Goal: Task Accomplishment & Management: Use online tool/utility

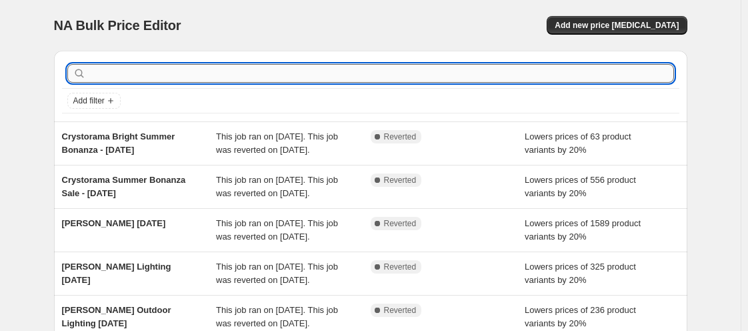
click at [225, 76] on input "text" at bounding box center [382, 73] width 586 height 19
type input "gabb"
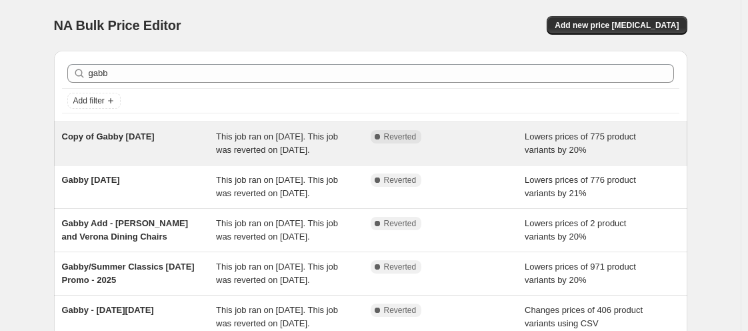
click at [125, 133] on span "Copy of Gabby [DATE]" at bounding box center [108, 136] width 93 height 10
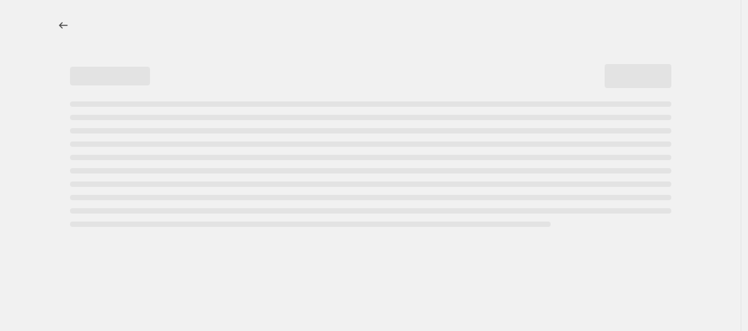
select select "percentage"
select select "vendor"
select select "tag"
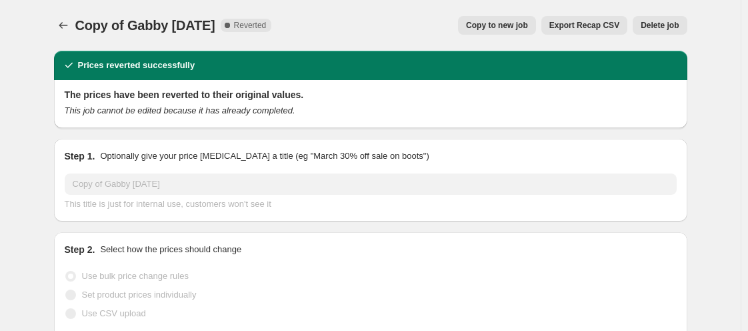
click at [515, 19] on button "Copy to new job" at bounding box center [497, 25] width 78 height 19
select select "percentage"
select select "vendor"
select select "tag"
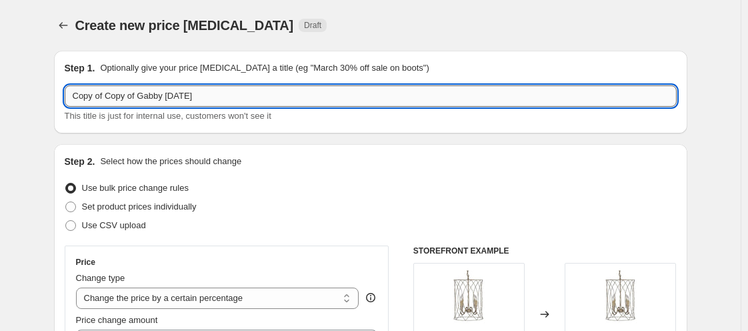
click at [141, 96] on input "Copy of Copy of Gabby [DATE]" at bounding box center [371, 95] width 612 height 21
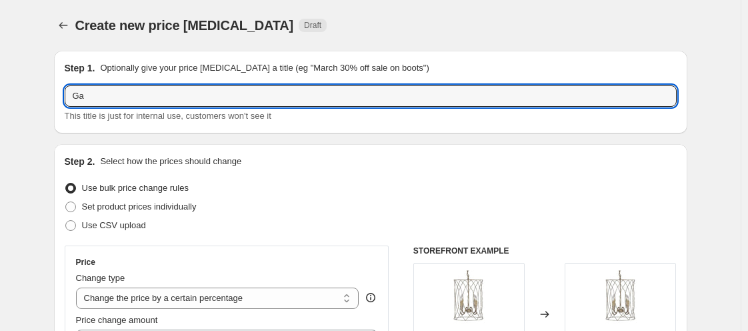
drag, startPoint x: 141, startPoint y: 96, endPoint x: 143, endPoint y: 109, distance: 12.8
click at [143, 109] on div "Ga This title is just for internal use, customers won't see it" at bounding box center [371, 103] width 612 height 37
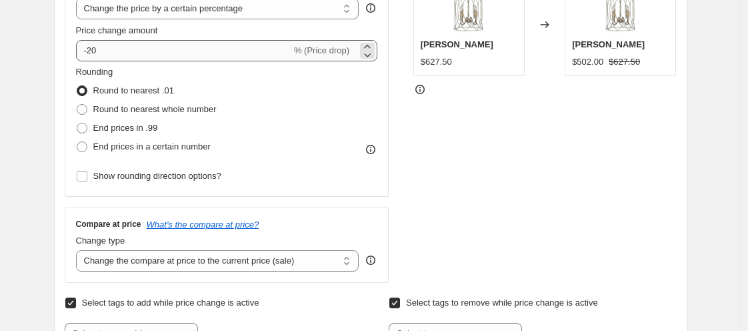
type input "Gabby [DATE]"
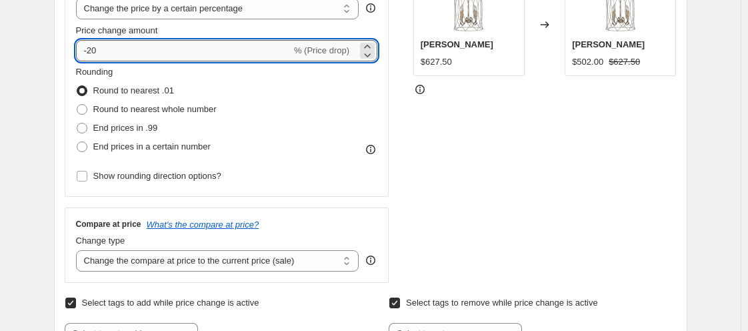
click at [160, 45] on input "-20" at bounding box center [183, 50] width 215 height 21
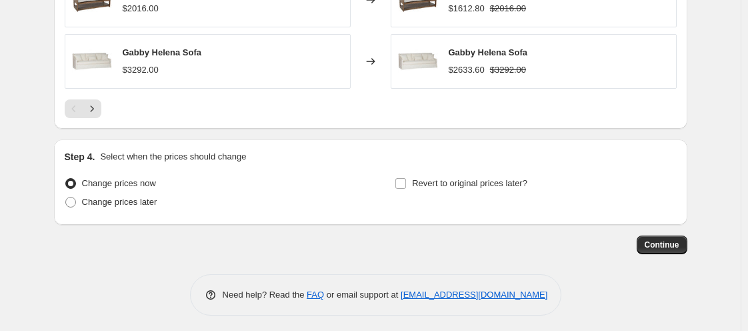
scroll to position [1254, 0]
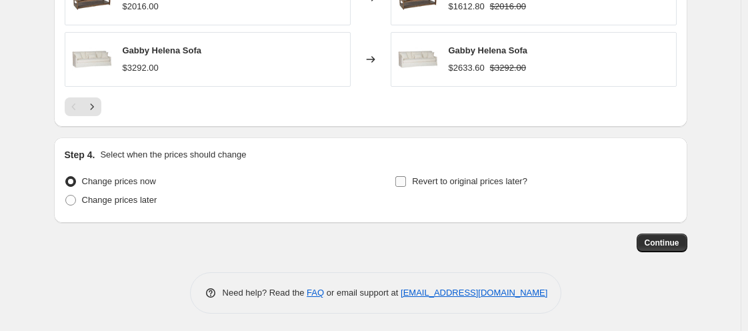
type input "-25"
click at [405, 183] on input "Revert to original prices later?" at bounding box center [401, 181] width 11 height 11
checkbox input "true"
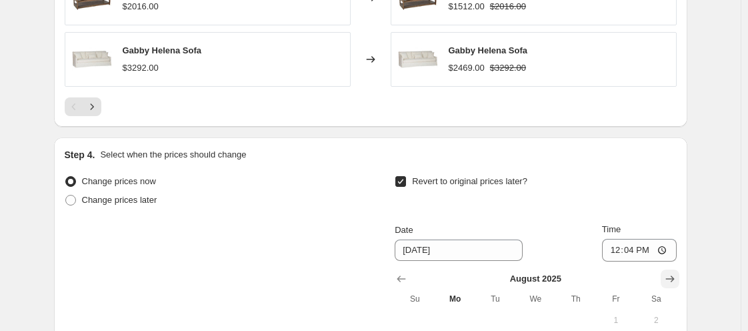
click at [676, 279] on icon "Show next month, September 2025" at bounding box center [670, 278] width 13 height 13
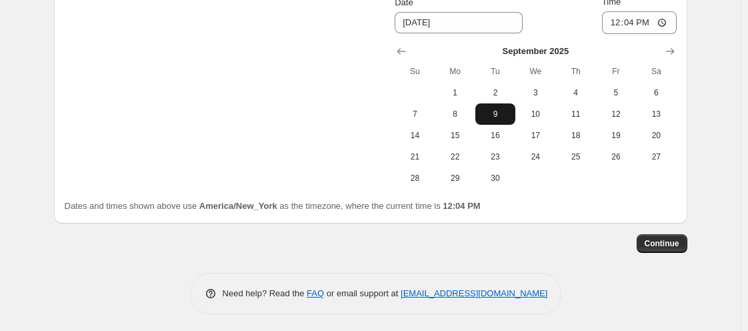
click at [495, 117] on button "9" at bounding box center [496, 113] width 40 height 21
type input "[DATE]"
click at [628, 18] on input "12:04" at bounding box center [639, 22] width 75 height 23
click at [614, 18] on input "12:04" at bounding box center [639, 22] width 75 height 23
type input "11:00"
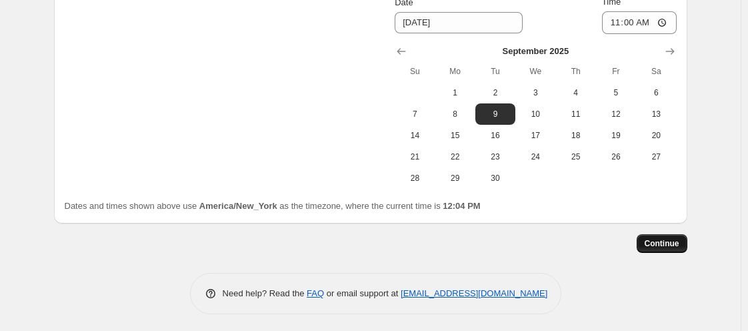
click at [672, 238] on span "Continue" at bounding box center [662, 243] width 35 height 11
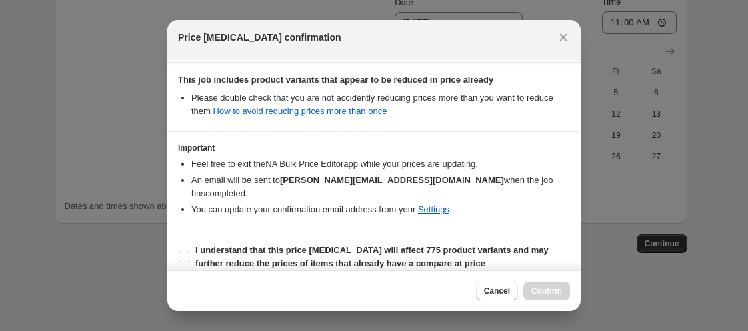
scroll to position [376, 0]
click at [181, 250] on input "I understand that this price [MEDICAL_DATA] will affect 775 product variants an…" at bounding box center [184, 255] width 11 height 11
checkbox input "true"
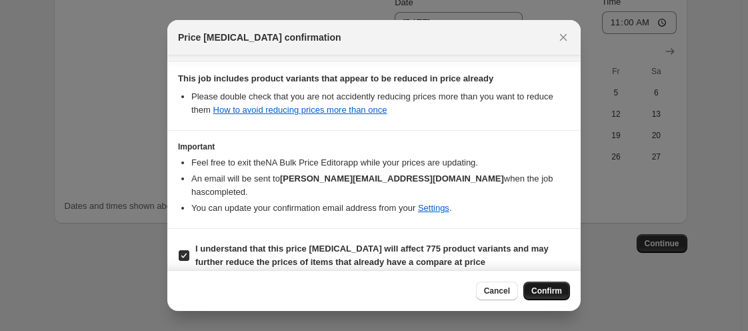
click at [557, 289] on span "Confirm" at bounding box center [547, 290] width 31 height 11
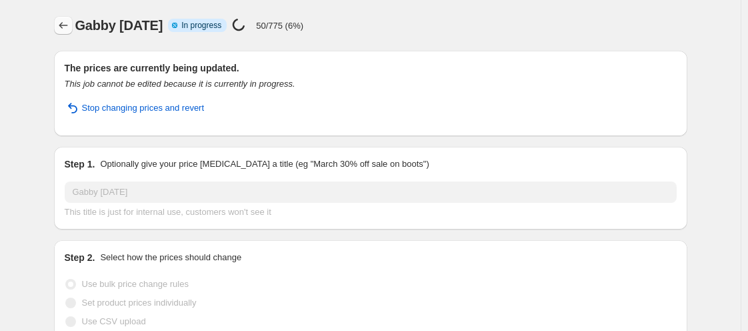
click at [63, 29] on icon "Price change jobs" at bounding box center [63, 25] width 13 height 13
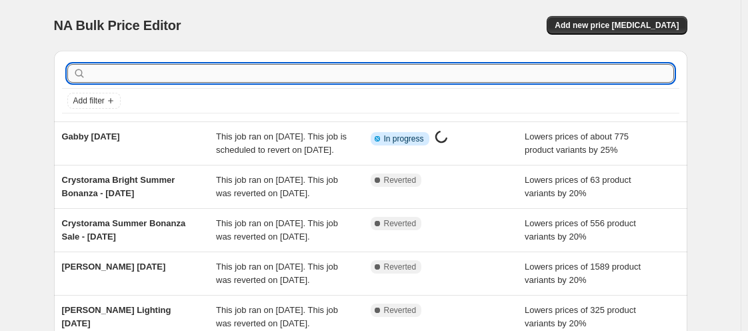
click at [129, 76] on input "text" at bounding box center [382, 73] width 586 height 19
type input "summer classics"
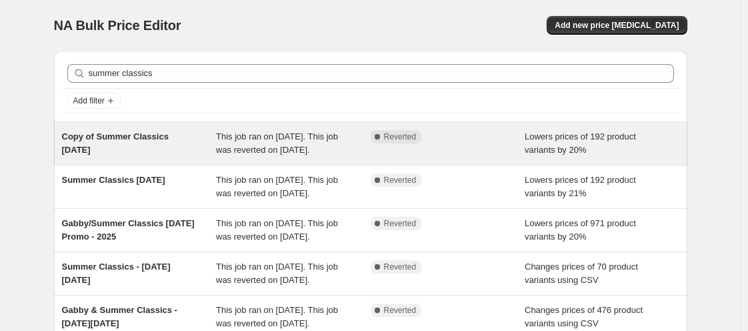
click at [149, 149] on div "Copy of Summer Classics [DATE]" at bounding box center [139, 143] width 155 height 27
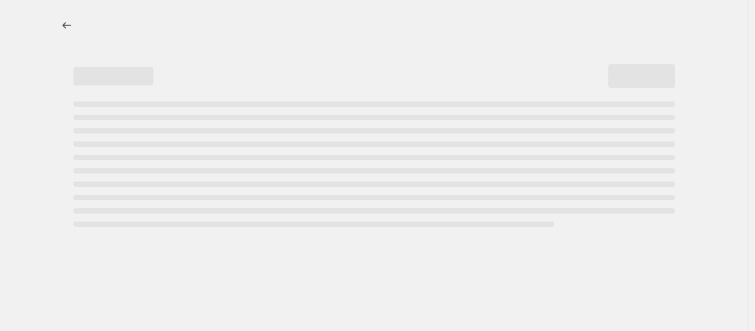
select select "percentage"
select select "vendor"
select select "tag"
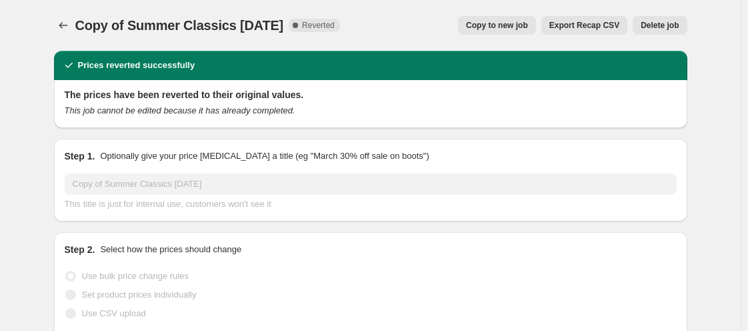
click at [527, 29] on span "Copy to new job" at bounding box center [497, 25] width 62 height 11
select select "percentage"
select select "vendor"
select select "tag"
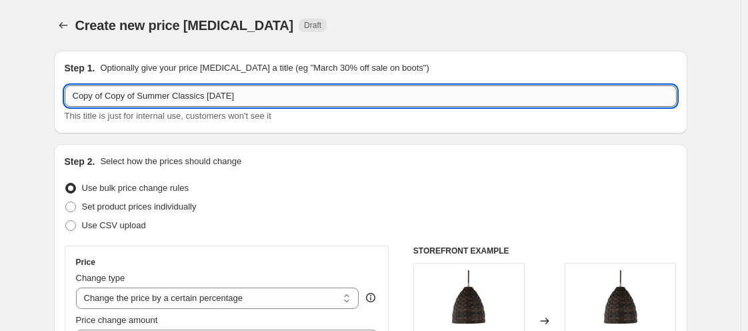
click at [176, 92] on input "Copy of Copy of Summer Classics [DATE]" at bounding box center [371, 95] width 612 height 21
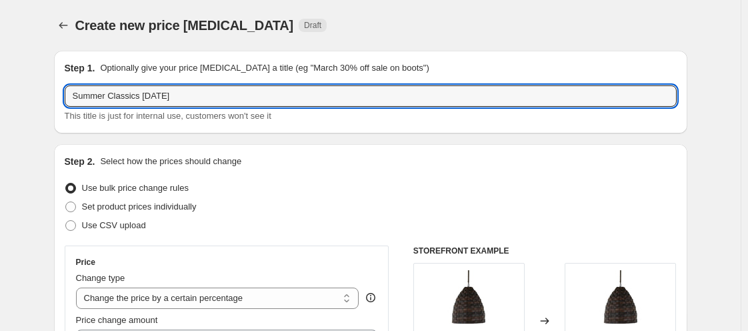
scroll to position [289, 0]
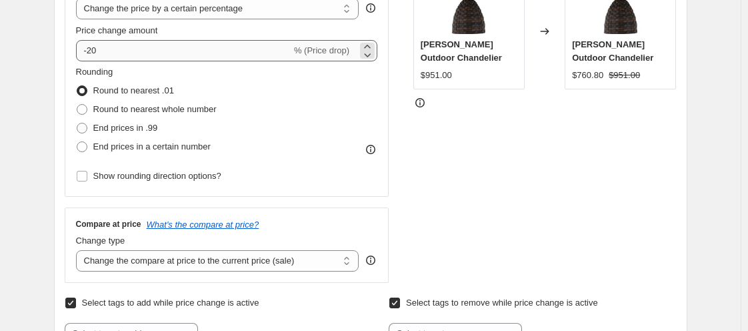
type input "Summer Classics [DATE]"
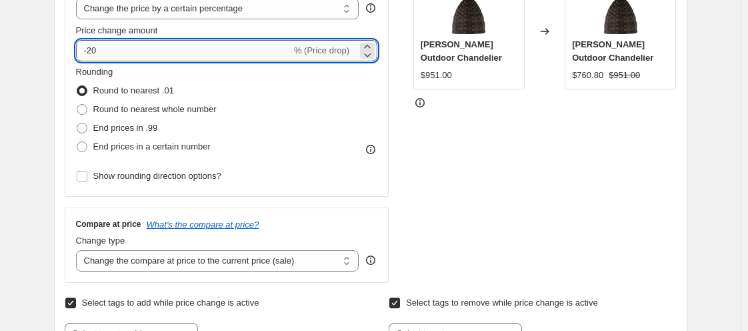
click at [125, 47] on input "-20" at bounding box center [183, 50] width 215 height 21
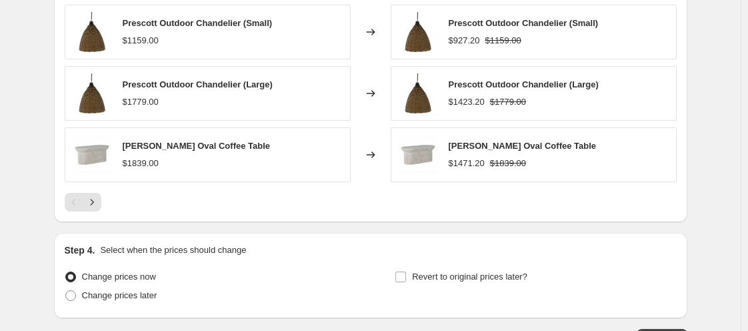
scroll to position [1254, 0]
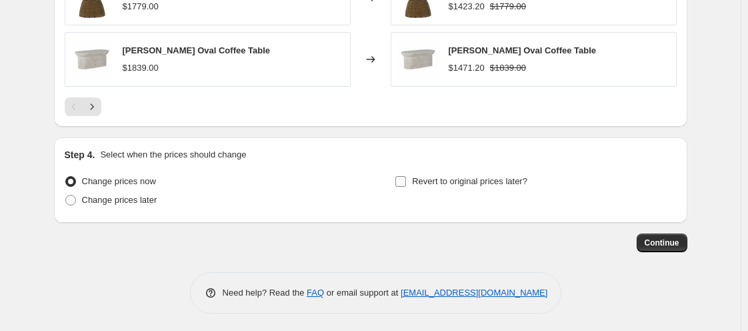
type input "-25"
click at [403, 178] on input "Revert to original prices later?" at bounding box center [401, 181] width 11 height 11
checkbox input "true"
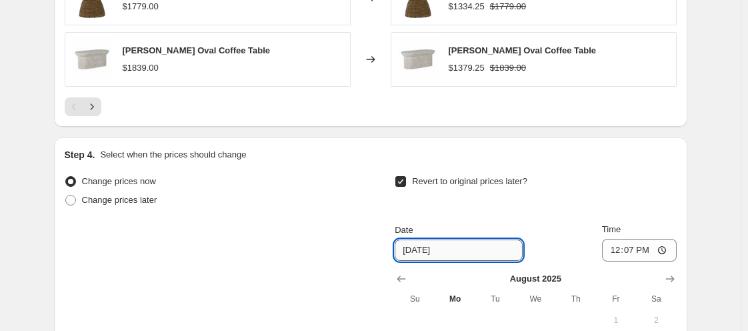
click at [471, 258] on input "[DATE]" at bounding box center [459, 249] width 128 height 21
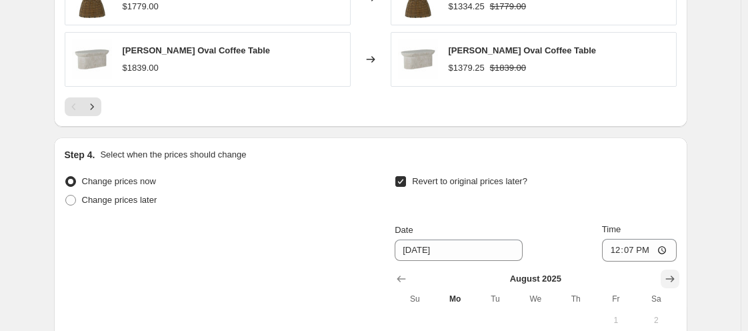
click at [668, 272] on icon "Show next month, September 2025" at bounding box center [670, 278] width 13 height 13
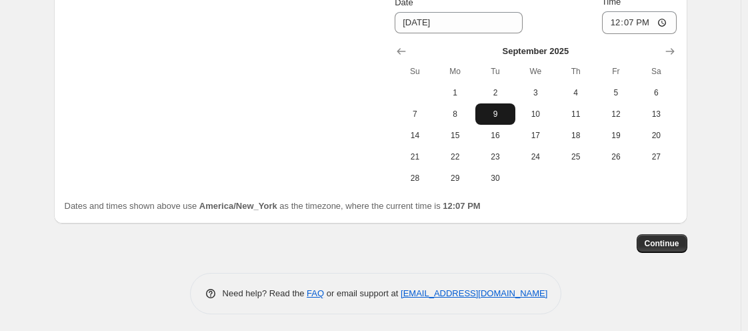
click at [492, 113] on span "9" at bounding box center [495, 114] width 29 height 11
type input "[DATE]"
click at [614, 27] on input "12:07" at bounding box center [639, 22] width 75 height 23
type input "11:00"
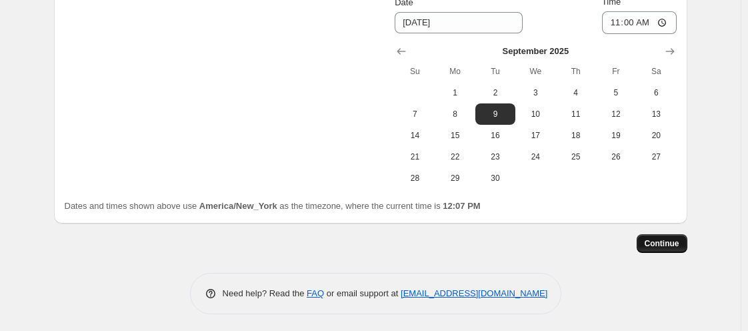
click at [680, 238] on span "Continue" at bounding box center [662, 243] width 35 height 11
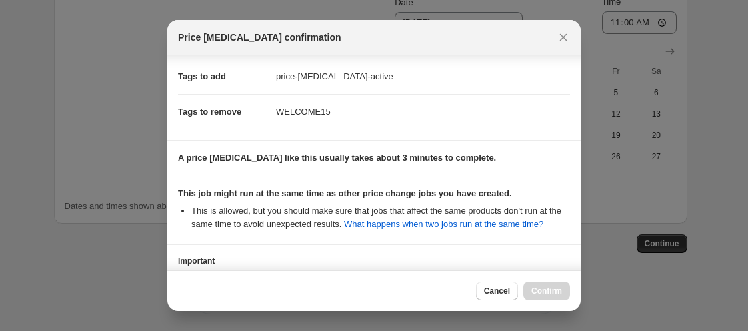
scroll to position [311, 0]
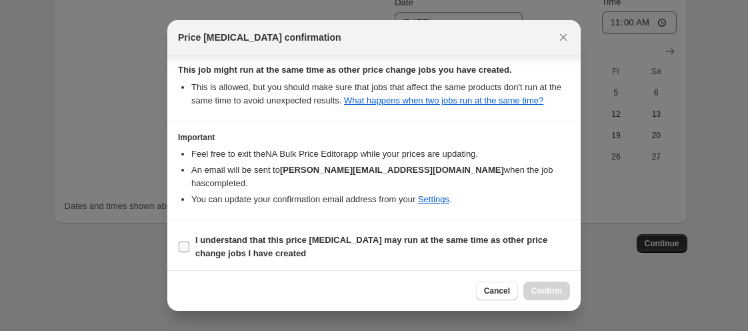
click at [187, 241] on input "I understand that this price [MEDICAL_DATA] may run at the same time as other p…" at bounding box center [184, 246] width 11 height 11
checkbox input "true"
click at [536, 288] on span "Confirm" at bounding box center [547, 290] width 31 height 11
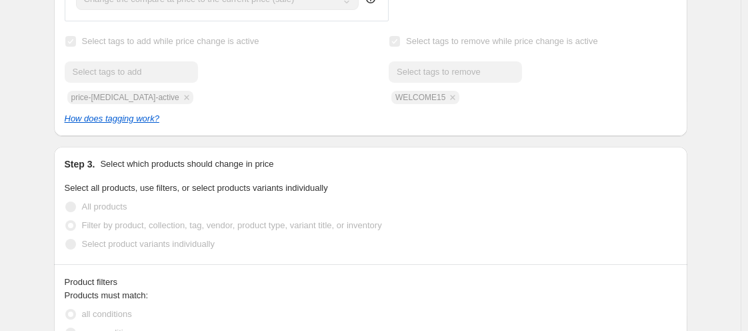
scroll to position [32, 0]
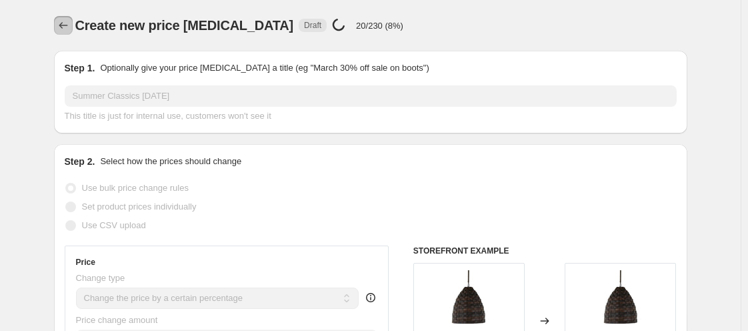
click at [70, 21] on icon "Price change jobs" at bounding box center [63, 25] width 13 height 13
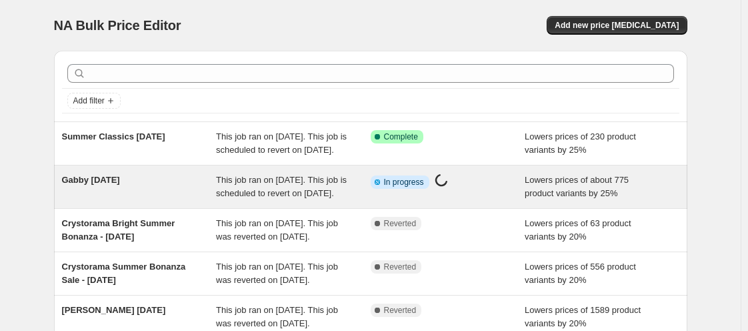
click at [127, 200] on div "Gabby [DATE]" at bounding box center [139, 186] width 155 height 27
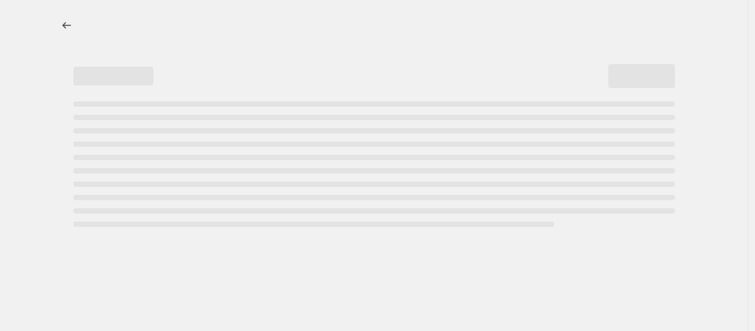
select select "percentage"
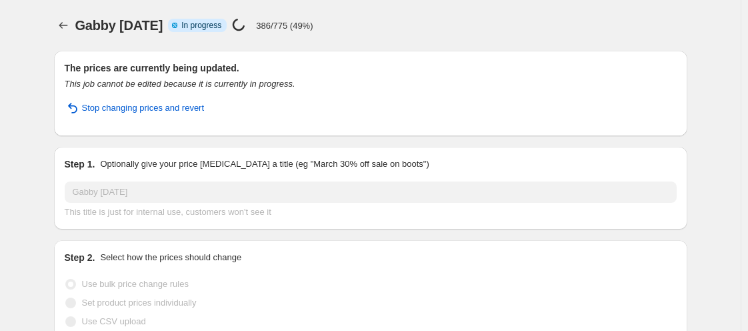
select select "vendor"
select select "tag"
